Goal: Understand site structure: Understand site structure

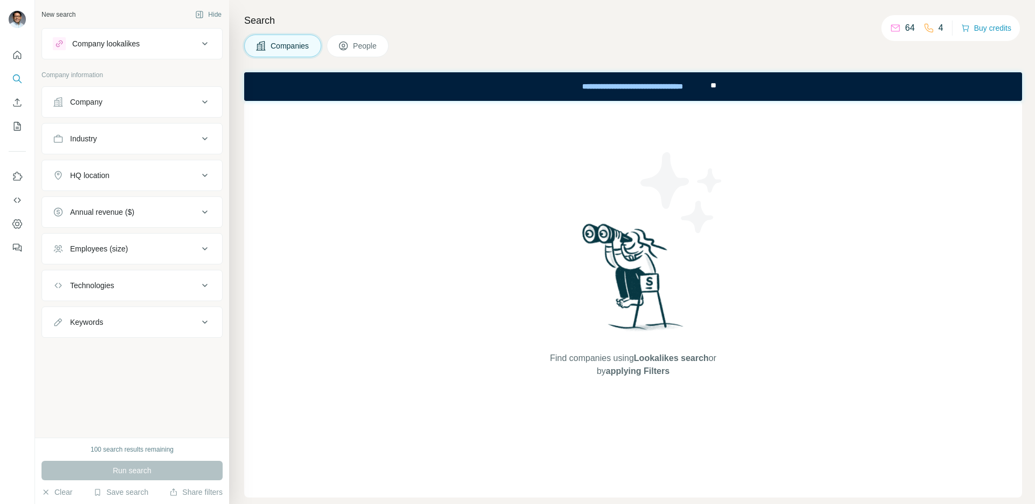
click at [140, 105] on div "Company" at bounding box center [126, 102] width 146 height 11
click at [120, 177] on button "Industry" at bounding box center [132, 171] width 180 height 26
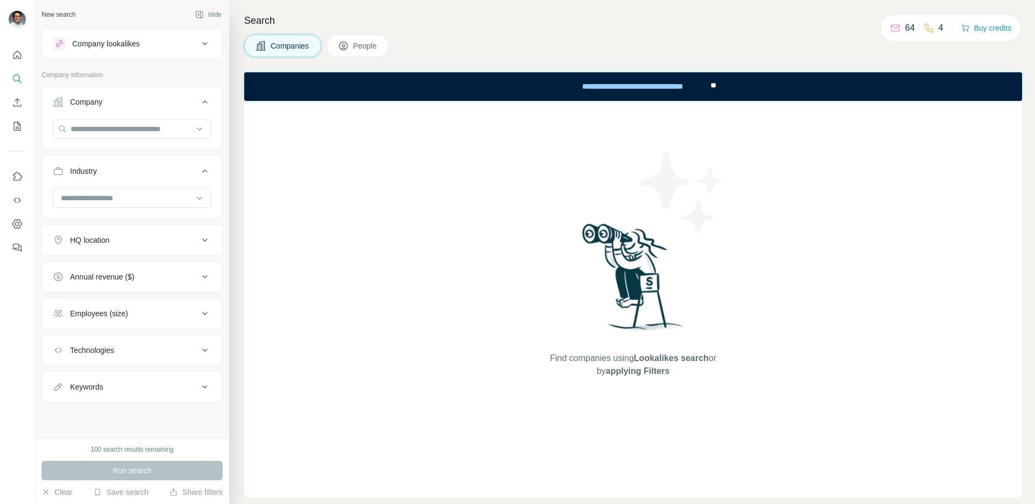
click at [122, 288] on button "Annual revenue ($)" at bounding box center [132, 277] width 180 height 26
drag, startPoint x: 122, startPoint y: 278, endPoint x: 128, endPoint y: 266, distance: 13.3
click at [121, 278] on div "Annual revenue ($)" at bounding box center [102, 276] width 64 height 11
click at [149, 175] on div "Industry" at bounding box center [126, 171] width 146 height 11
click at [143, 101] on div "Company" at bounding box center [126, 102] width 146 height 11
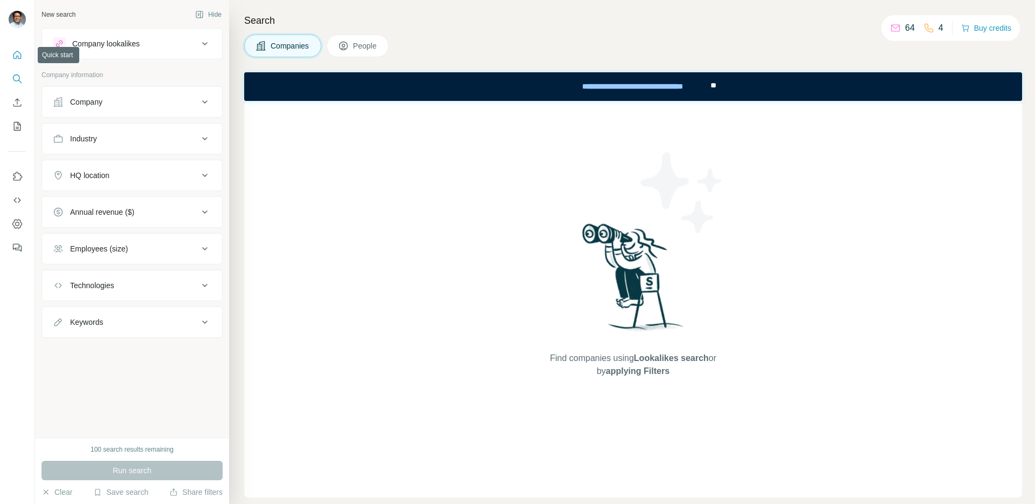
click at [21, 53] on icon "Quick start" at bounding box center [17, 55] width 11 height 11
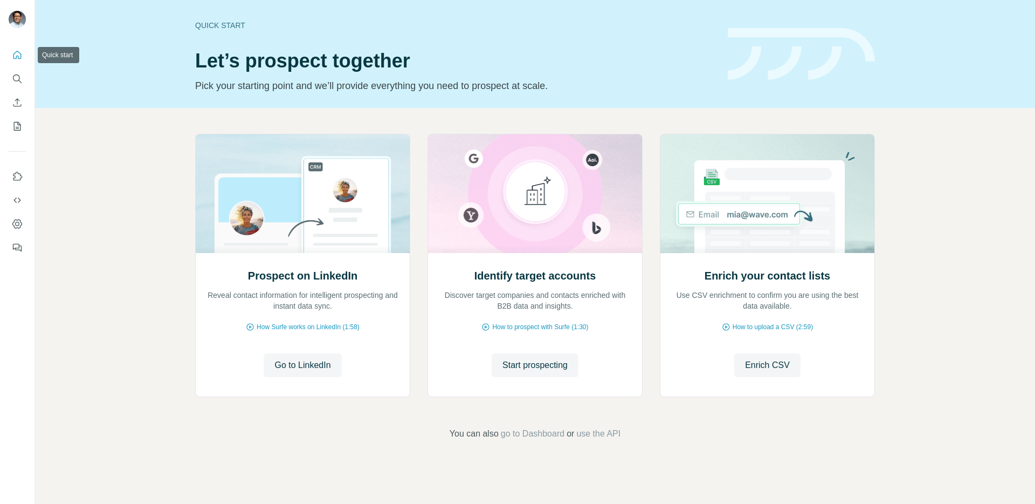
click at [19, 54] on icon "Quick start" at bounding box center [17, 55] width 11 height 11
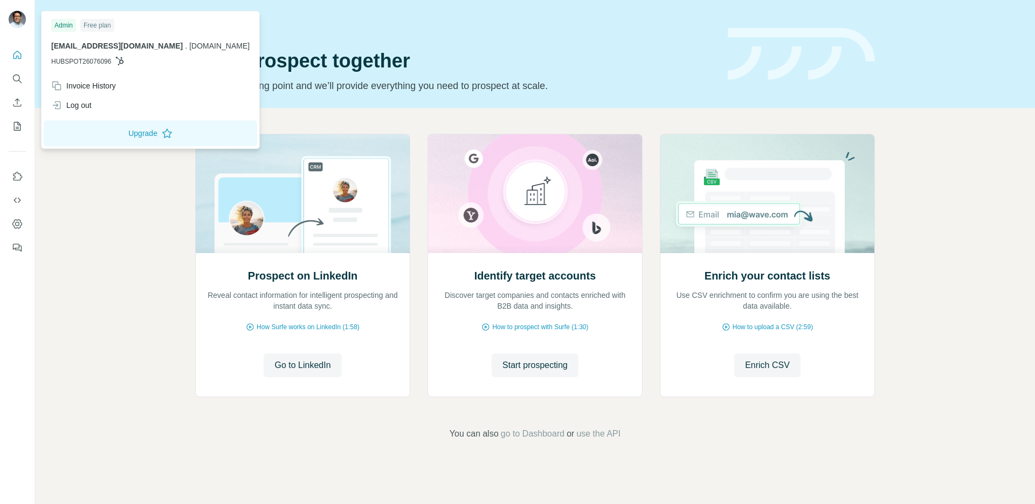
click at [18, 17] on img at bounding box center [17, 19] width 17 height 17
click at [80, 59] on span "HUBSPOT26076096" at bounding box center [81, 62] width 60 height 10
click at [18, 224] on icon "Dashboard" at bounding box center [17, 223] width 11 height 11
